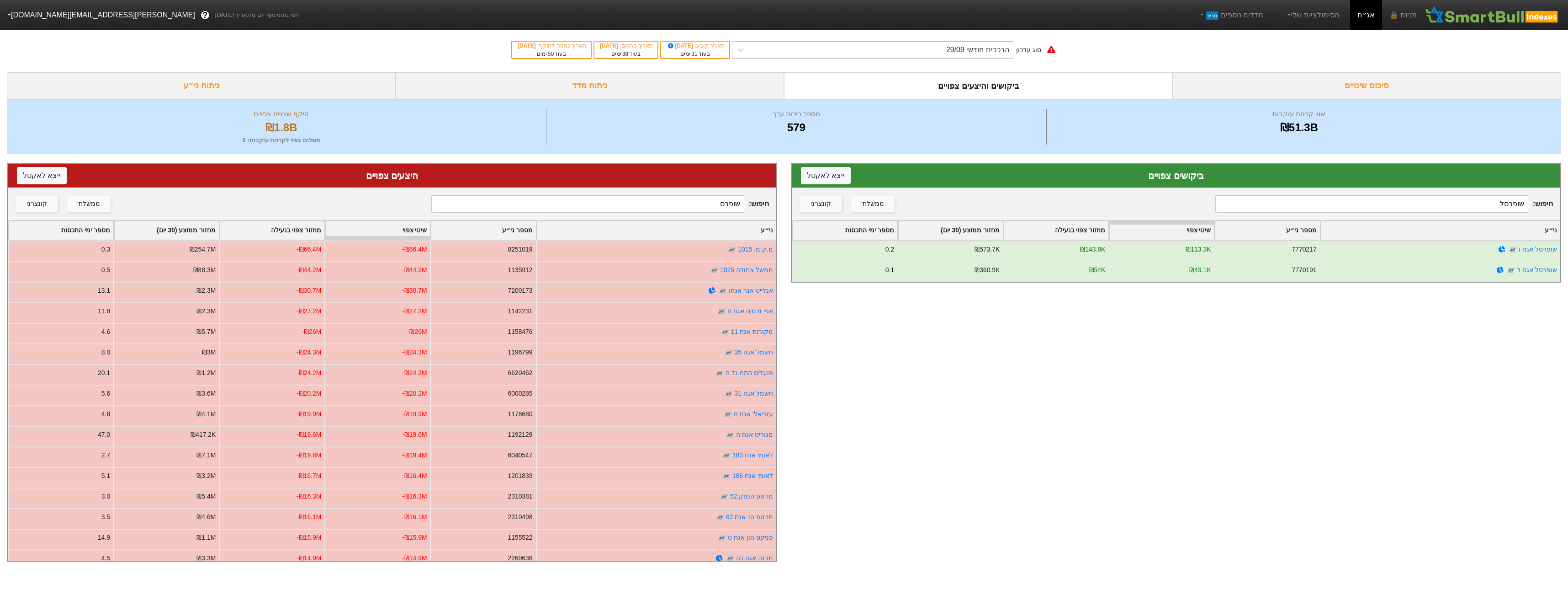
click at [985, 57] on div "הרכבים חודשי 29/09" at bounding box center [882, 50] width 265 height 17
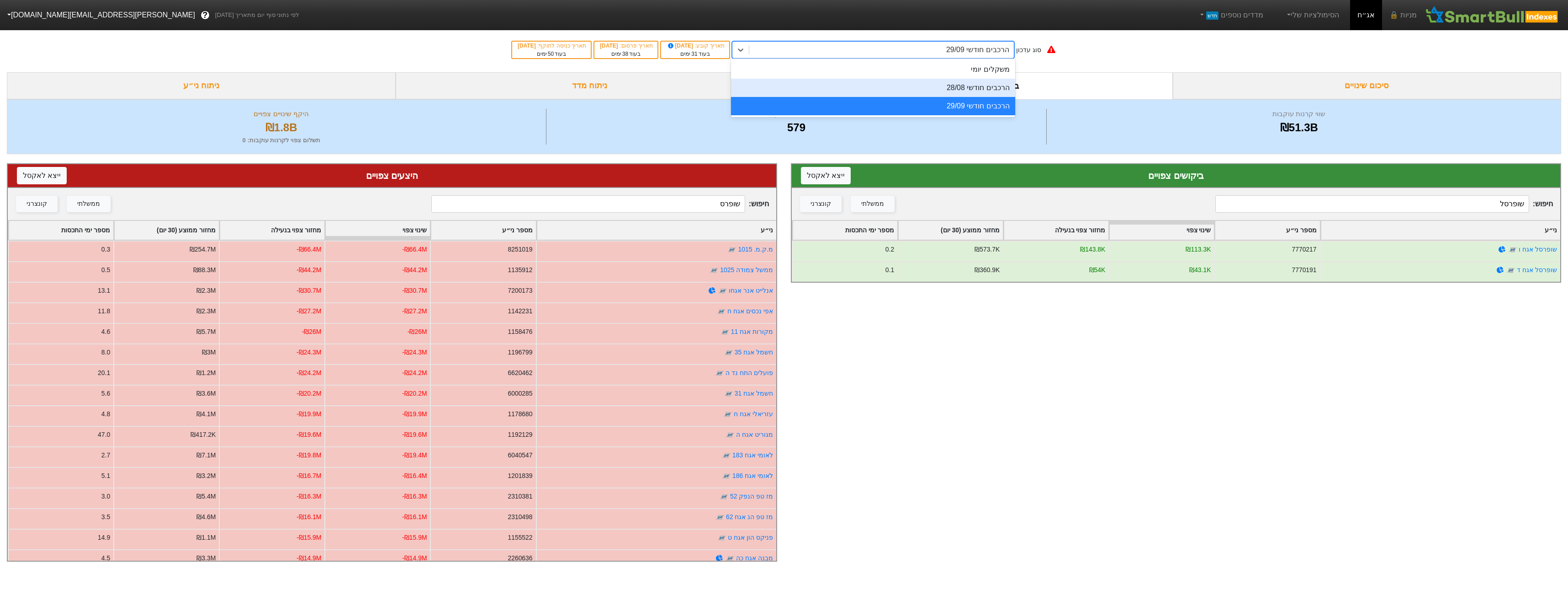
click at [993, 92] on div "הרכבים חודשי 28/08" at bounding box center [873, 87] width 284 height 18
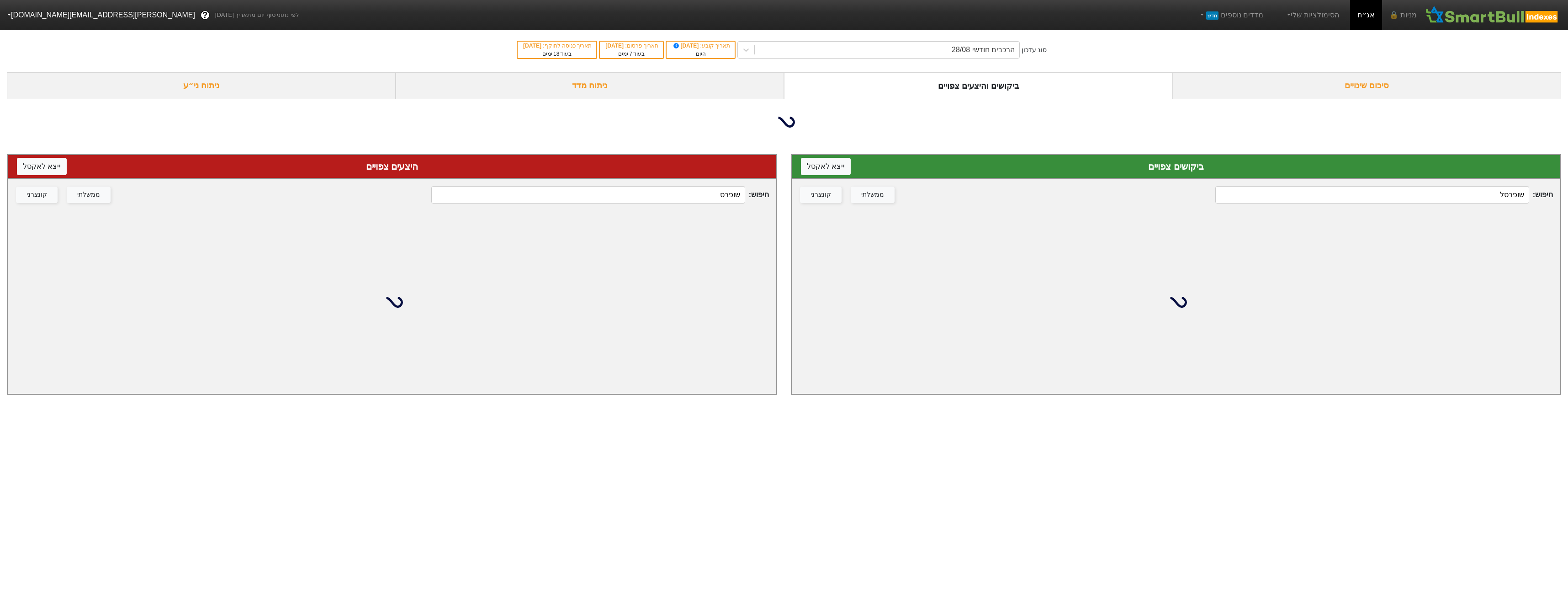
click at [1321, 201] on input "שופרסל" at bounding box center [1372, 195] width 313 height 17
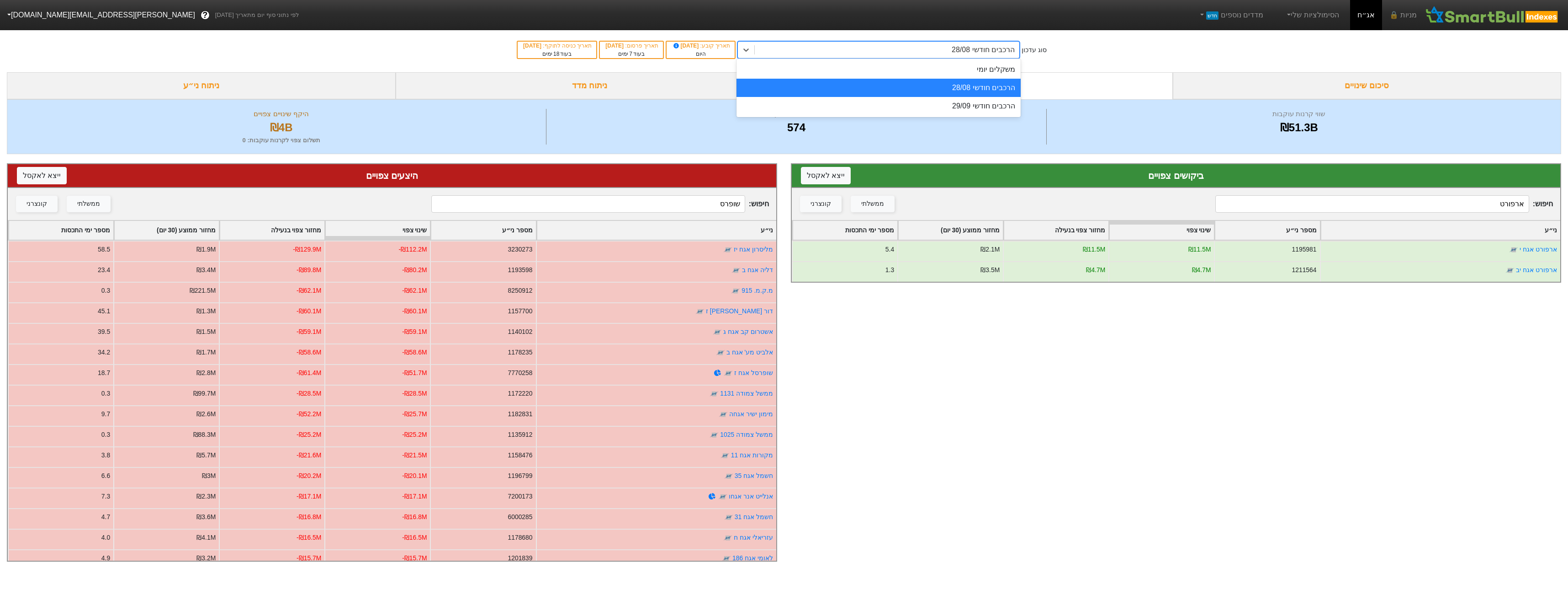
click at [911, 55] on div "הרכבים חודשי 28/08" at bounding box center [887, 50] width 265 height 17
click at [946, 103] on div "הרכבים חודשי 29/09" at bounding box center [878, 106] width 284 height 18
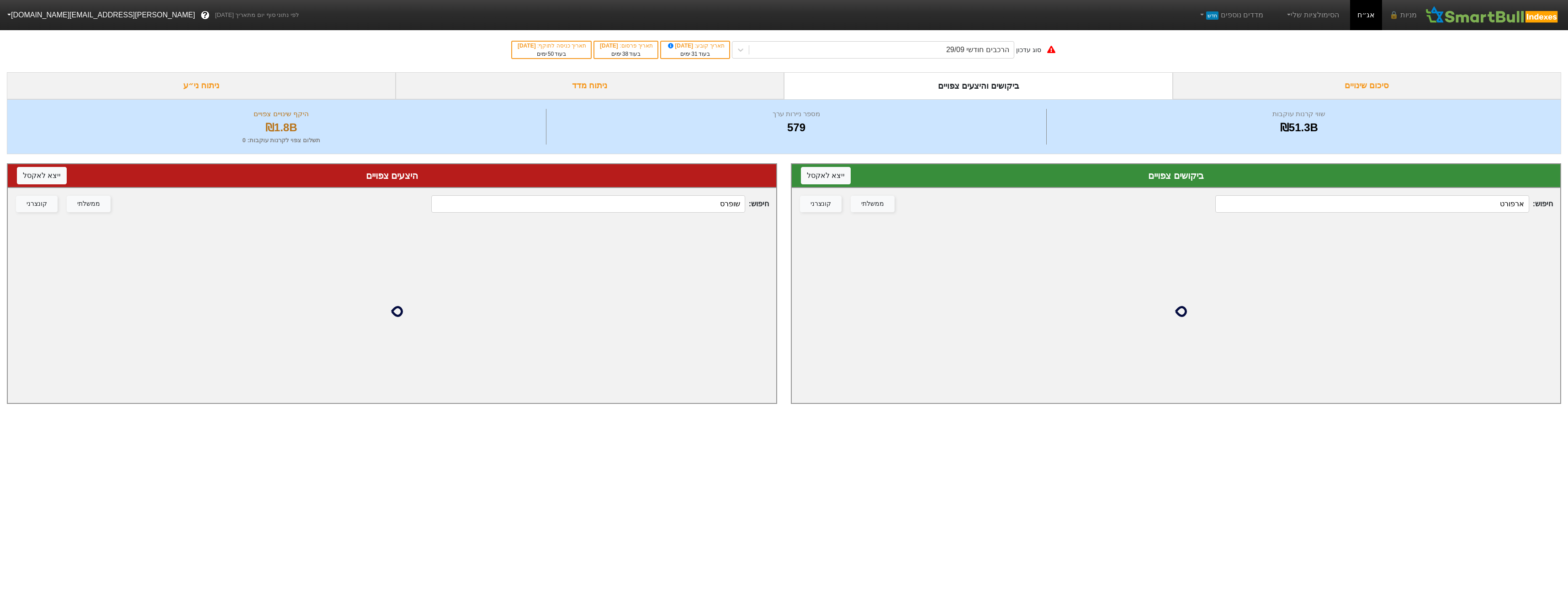
click at [1466, 204] on input "ארפורט" at bounding box center [1372, 204] width 313 height 17
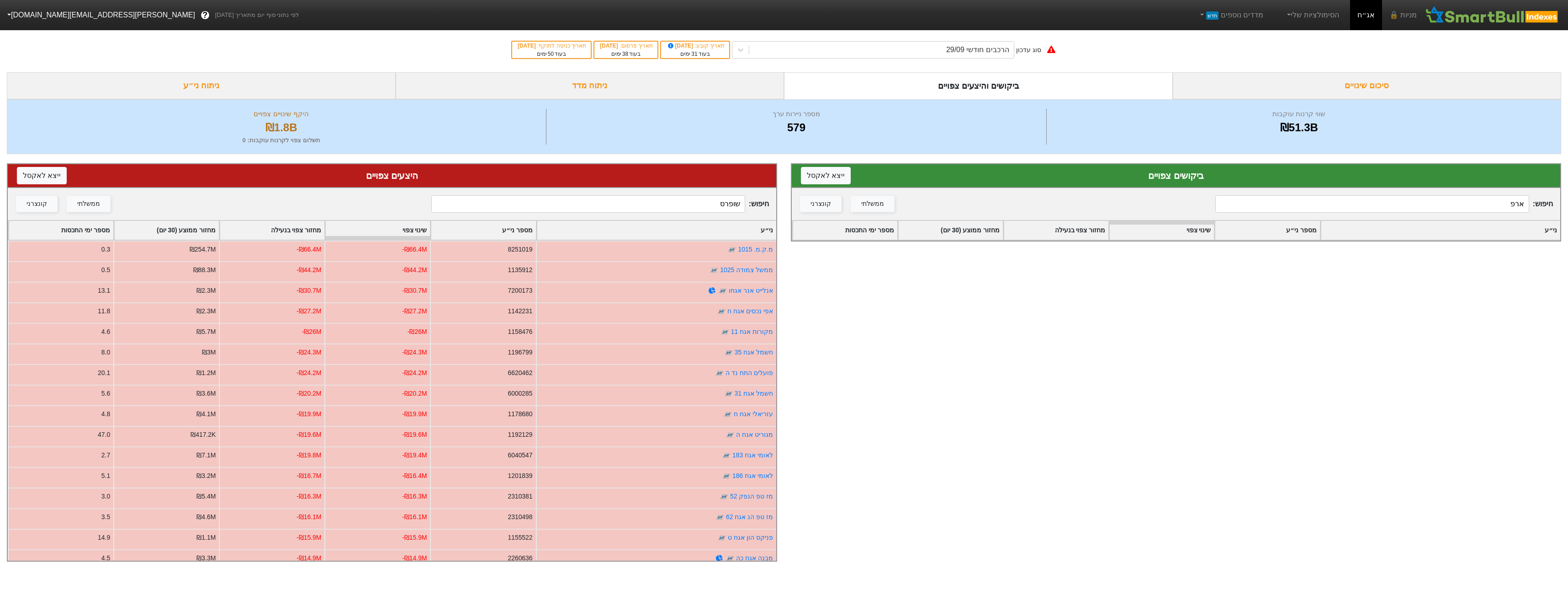
type input "ארפ"
click at [715, 203] on input "שופרס" at bounding box center [588, 204] width 313 height 17
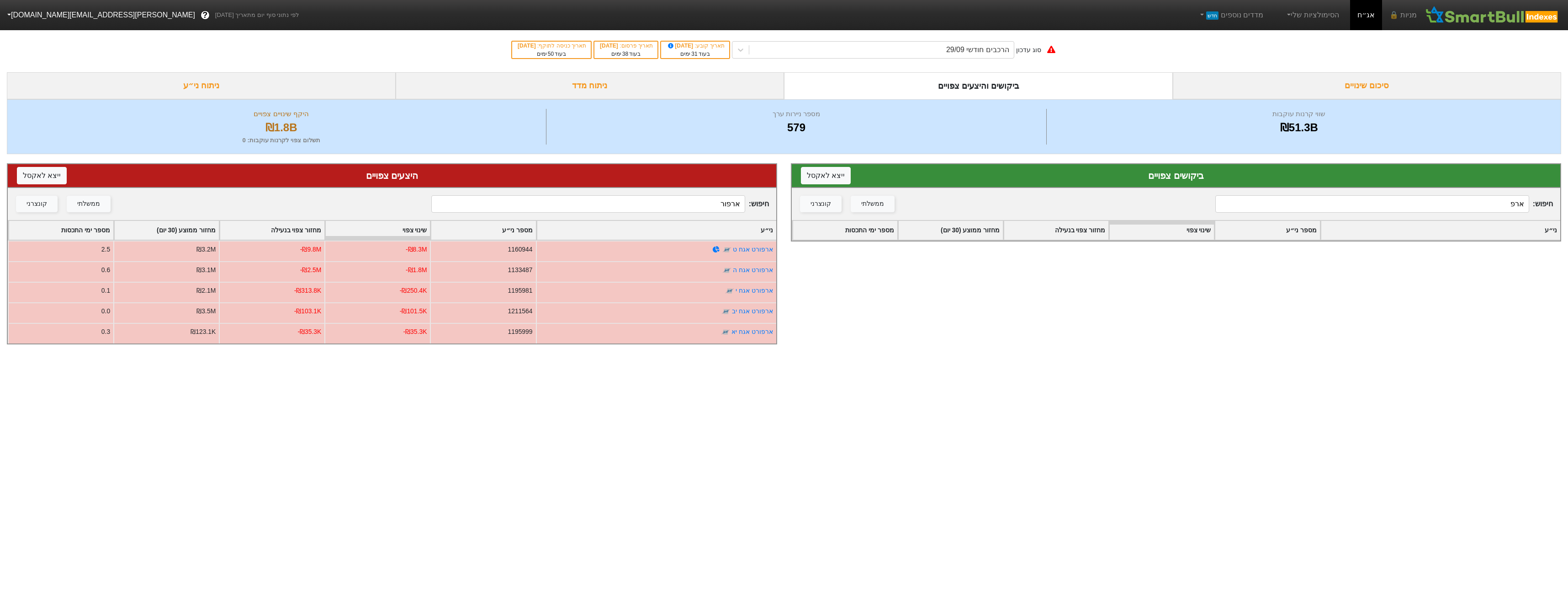
type input "ארפור"
